Goal: Task Accomplishment & Management: Use online tool/utility

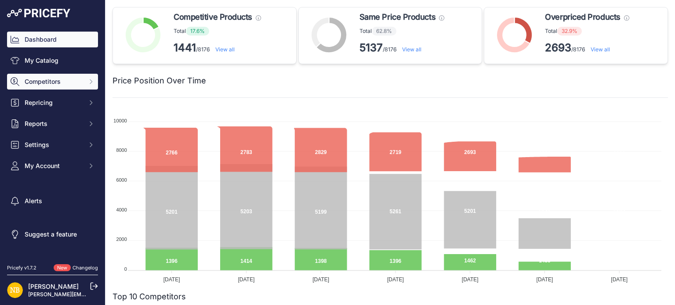
click at [68, 86] on span "Competitors" at bounding box center [54, 81] width 58 height 9
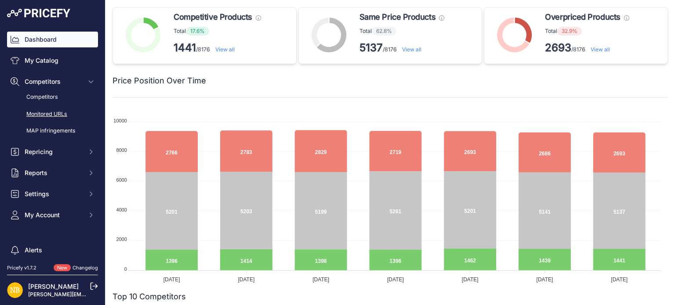
click at [67, 116] on link "Monitored URLs" at bounding box center [52, 114] width 91 height 15
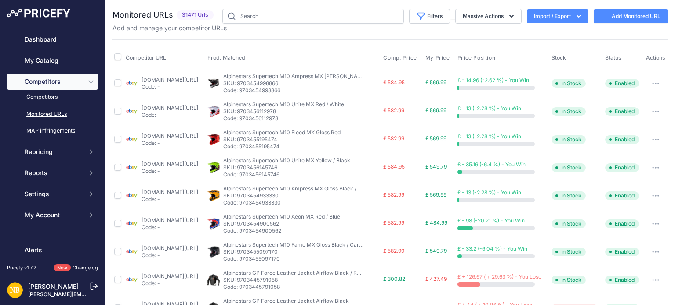
click at [553, 16] on button "Import / Export" at bounding box center [557, 16] width 61 height 14
click at [541, 47] on div "Export" at bounding box center [556, 51] width 70 height 16
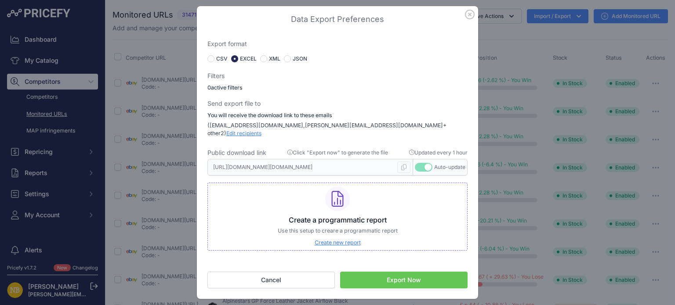
click at [406, 277] on button "Export Now" at bounding box center [403, 280] width 127 height 17
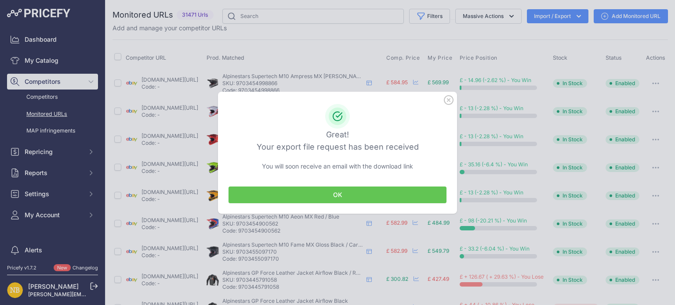
click at [348, 198] on button "OK" at bounding box center [337, 195] width 218 height 17
